Goal: Information Seeking & Learning: Learn about a topic

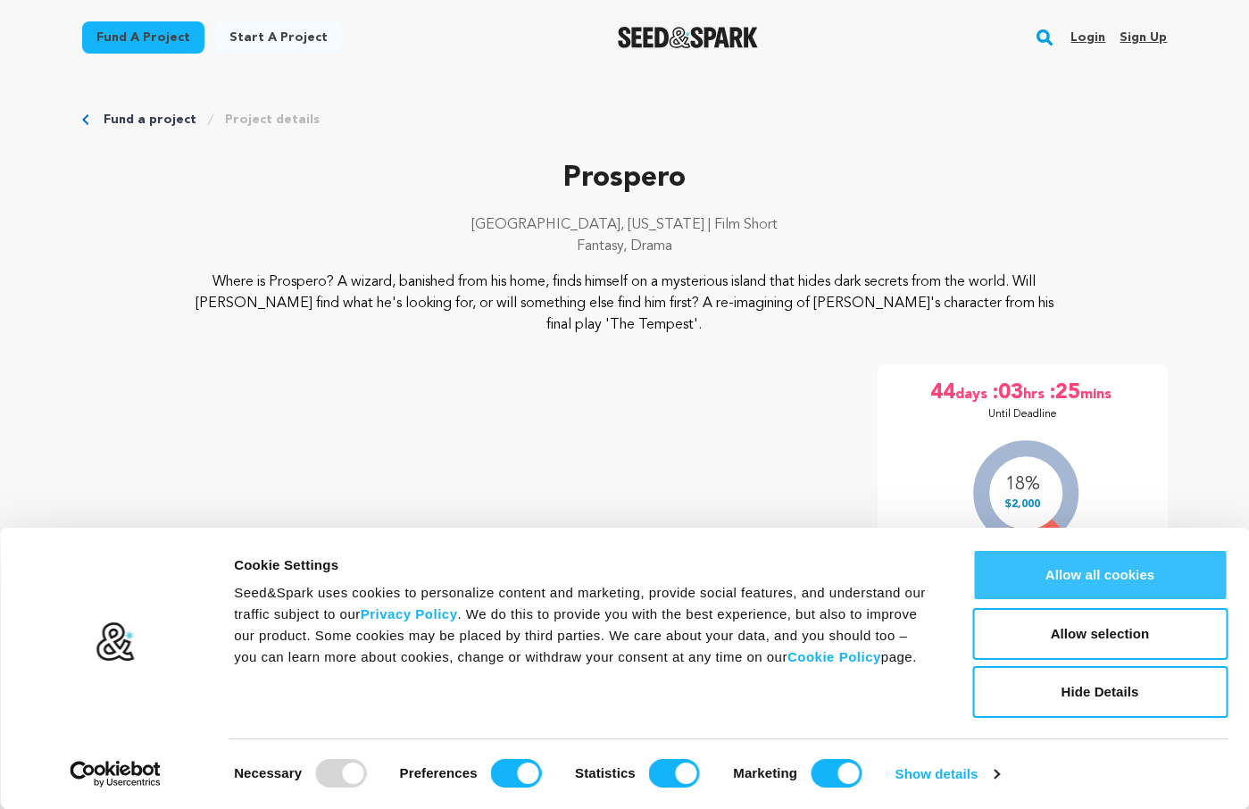
click at [1086, 585] on button "Allow all cookies" at bounding box center [1099, 575] width 255 height 52
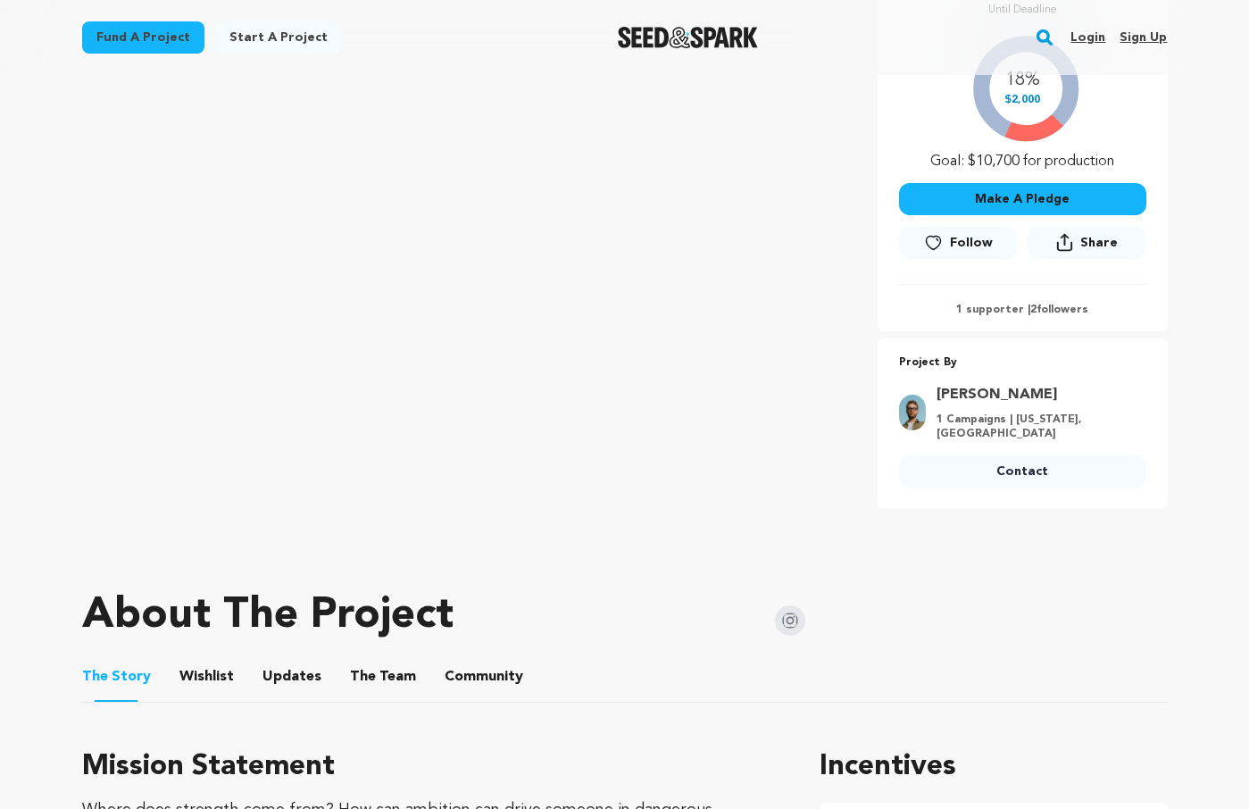
scroll to position [453, 0]
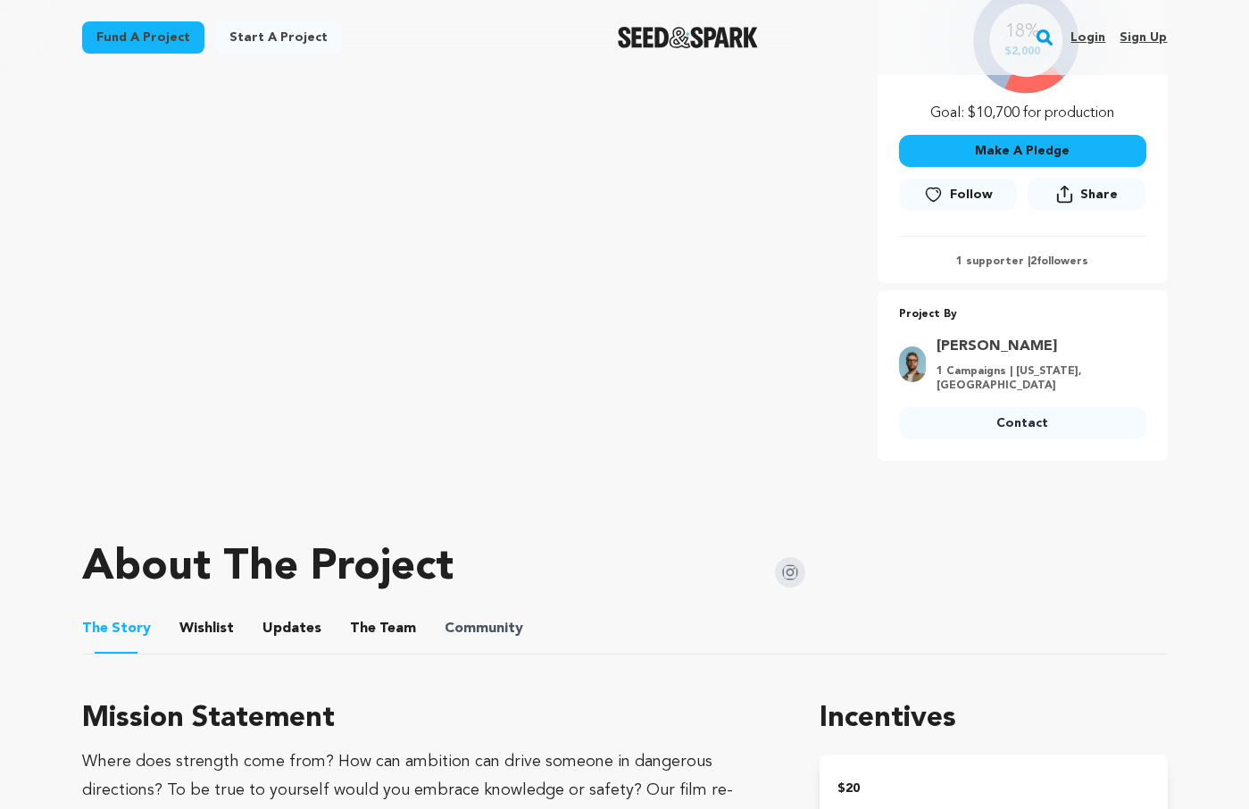
click at [495, 620] on span "Community" at bounding box center [484, 628] width 79 height 21
click at [492, 629] on button "Community" at bounding box center [483, 632] width 43 height 43
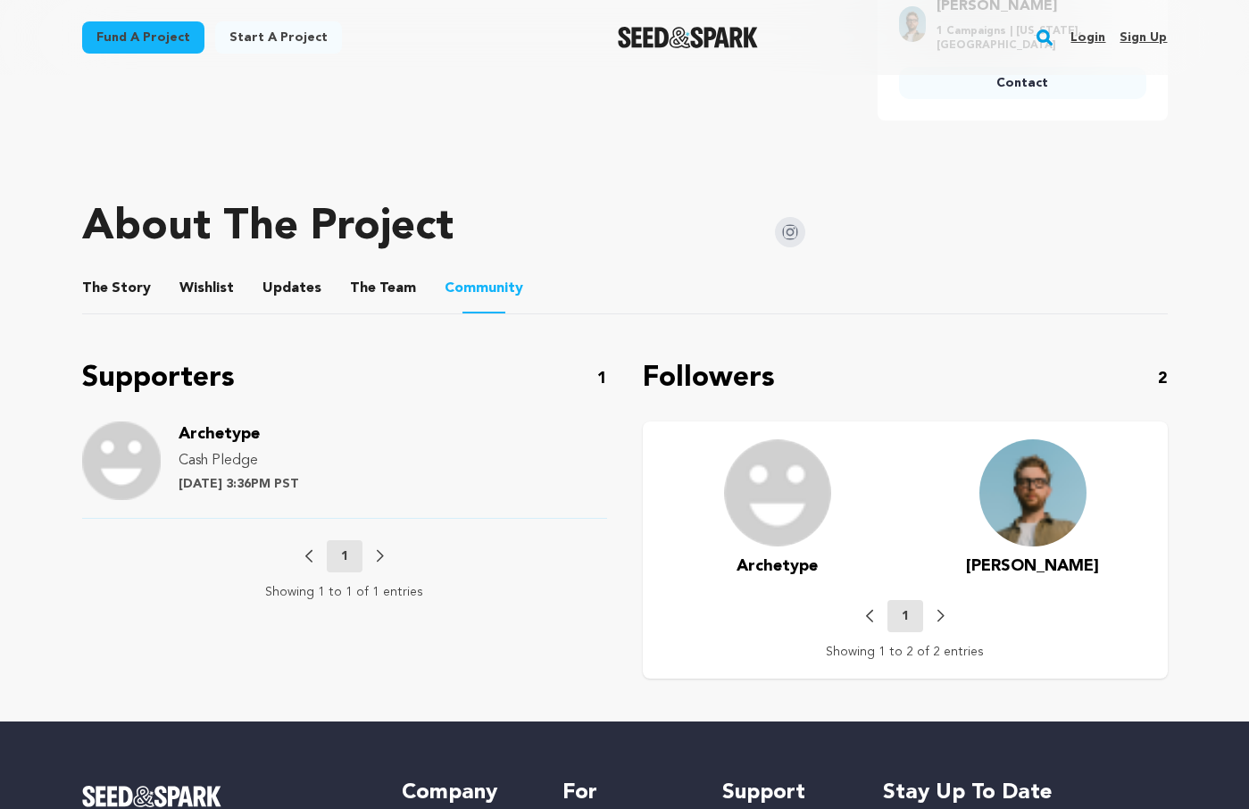
scroll to position [857, 0]
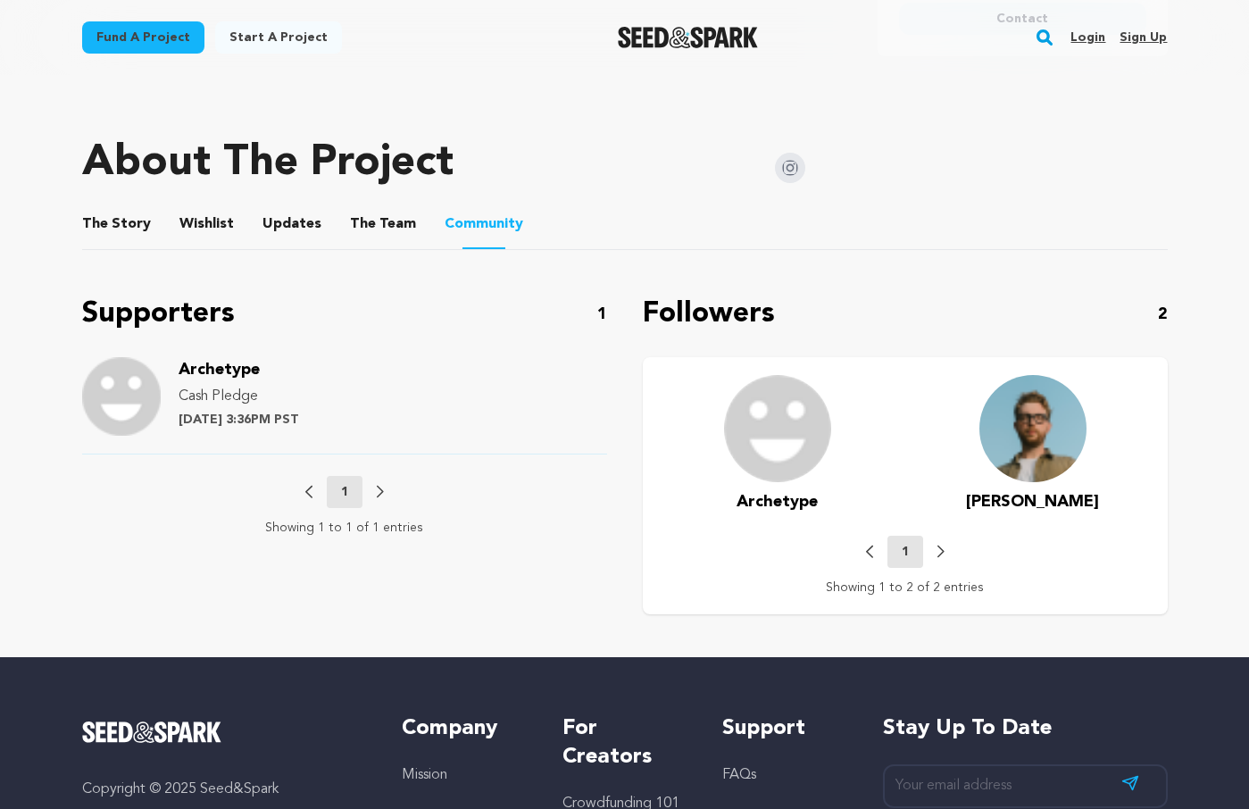
click at [121, 220] on button "The Story" at bounding box center [116, 227] width 43 height 43
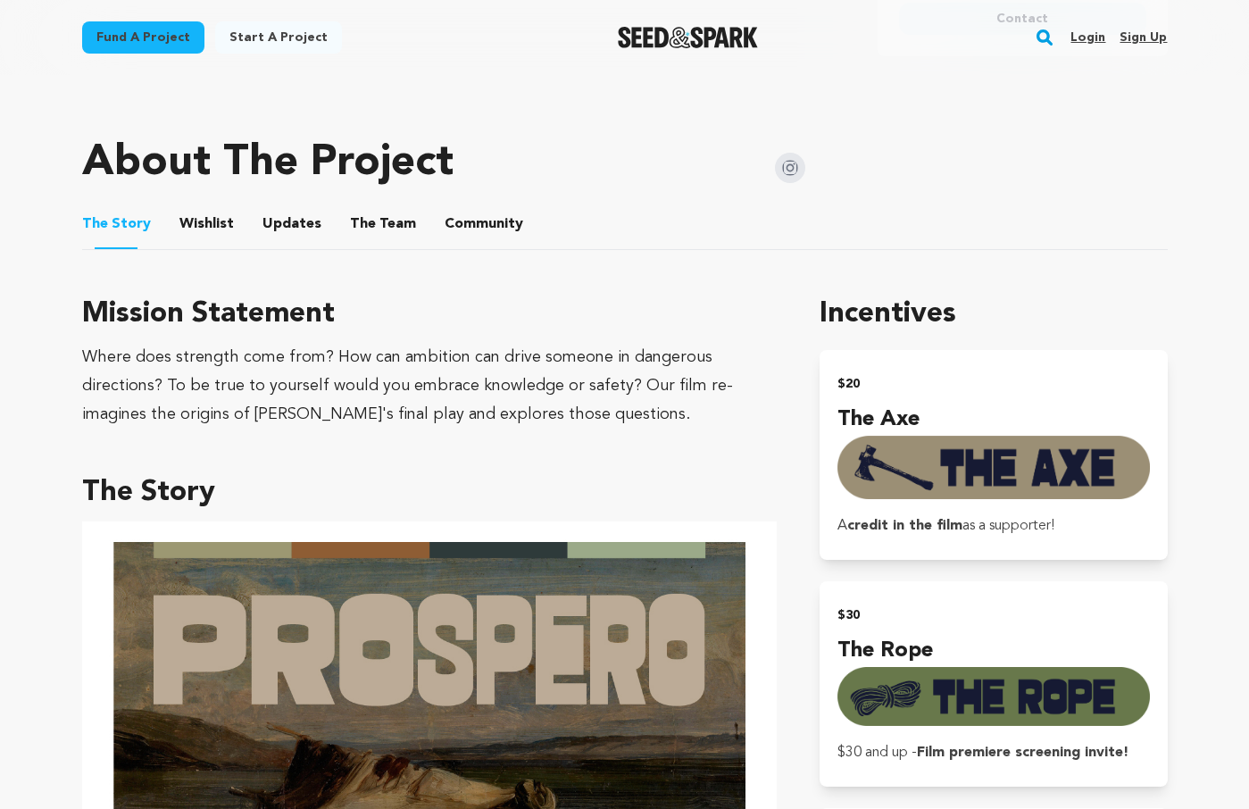
click at [218, 218] on button "Wishlist" at bounding box center [206, 227] width 43 height 43
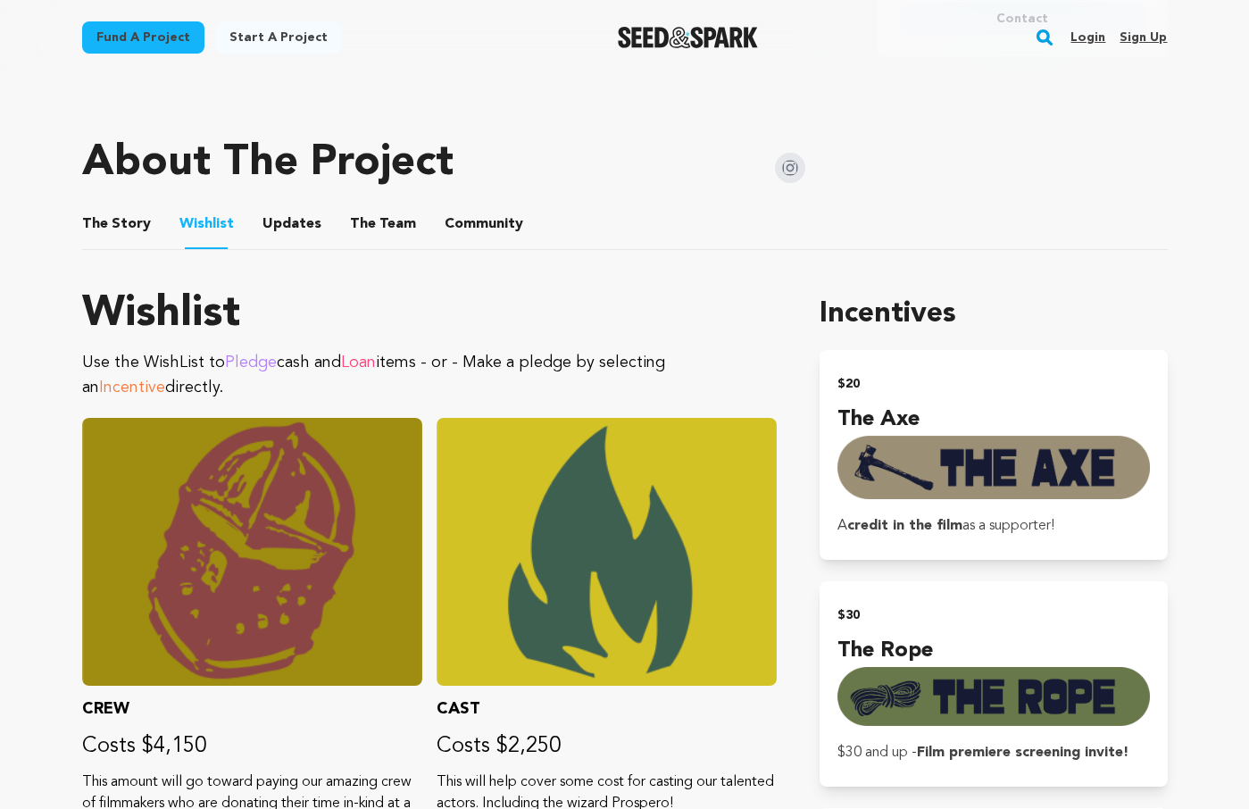
click at [113, 232] on button "The Story" at bounding box center [116, 227] width 43 height 43
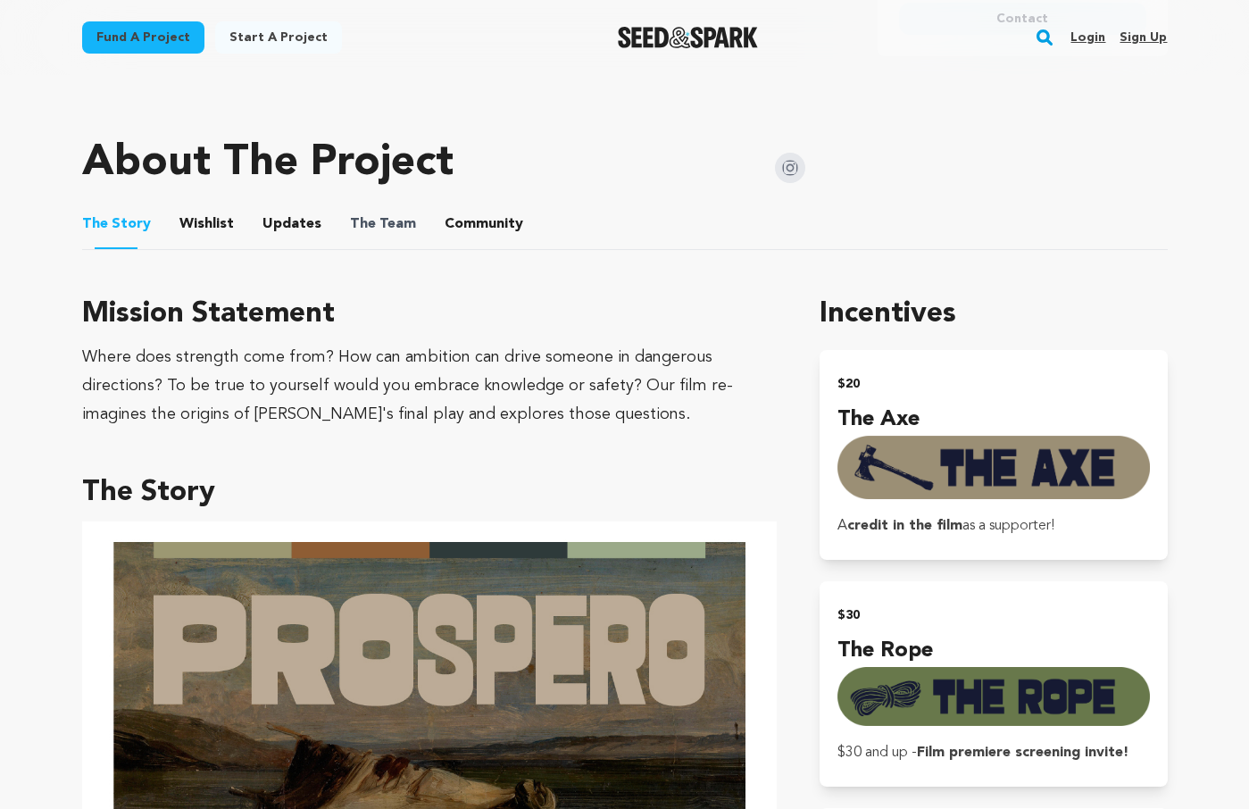
click at [400, 228] on span "The Team" at bounding box center [383, 223] width 66 height 21
click at [490, 226] on button "Community" at bounding box center [483, 227] width 43 height 43
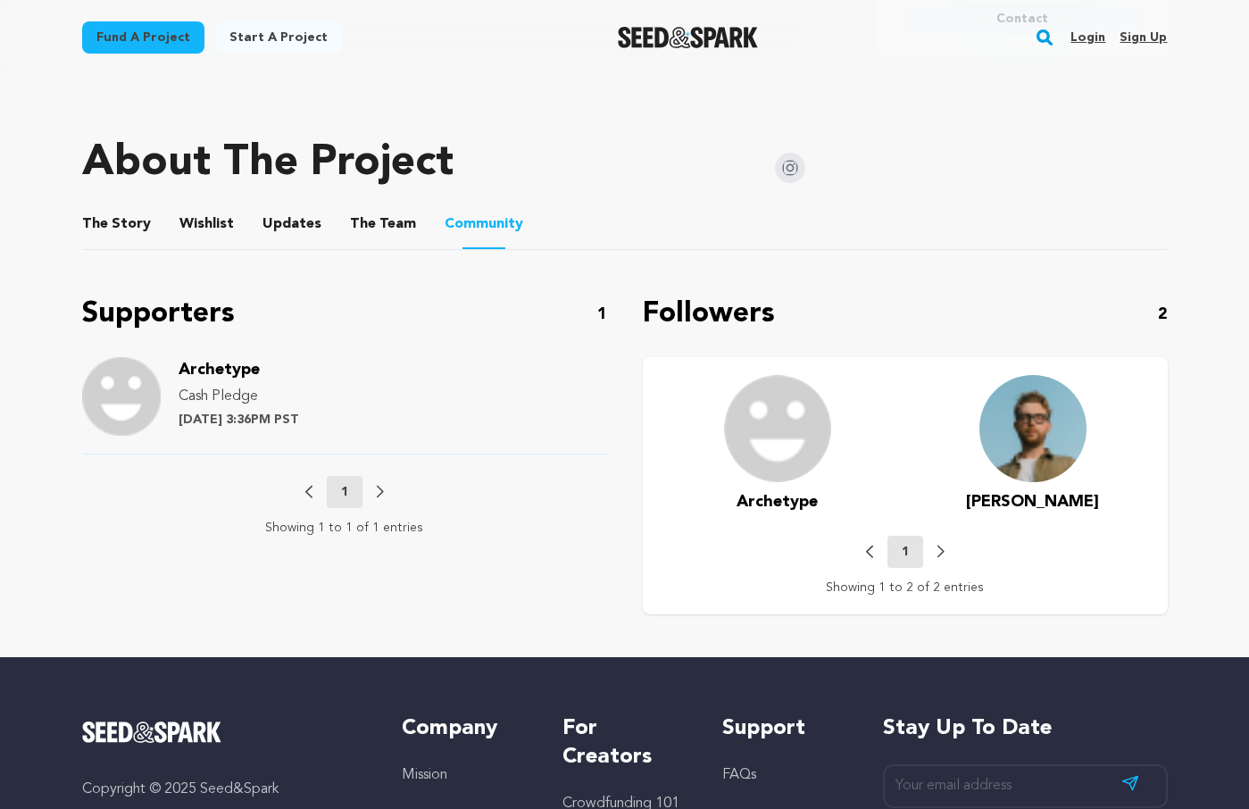
click at [786, 433] on img at bounding box center [777, 428] width 107 height 107
